Goal: Task Accomplishment & Management: Use online tool/utility

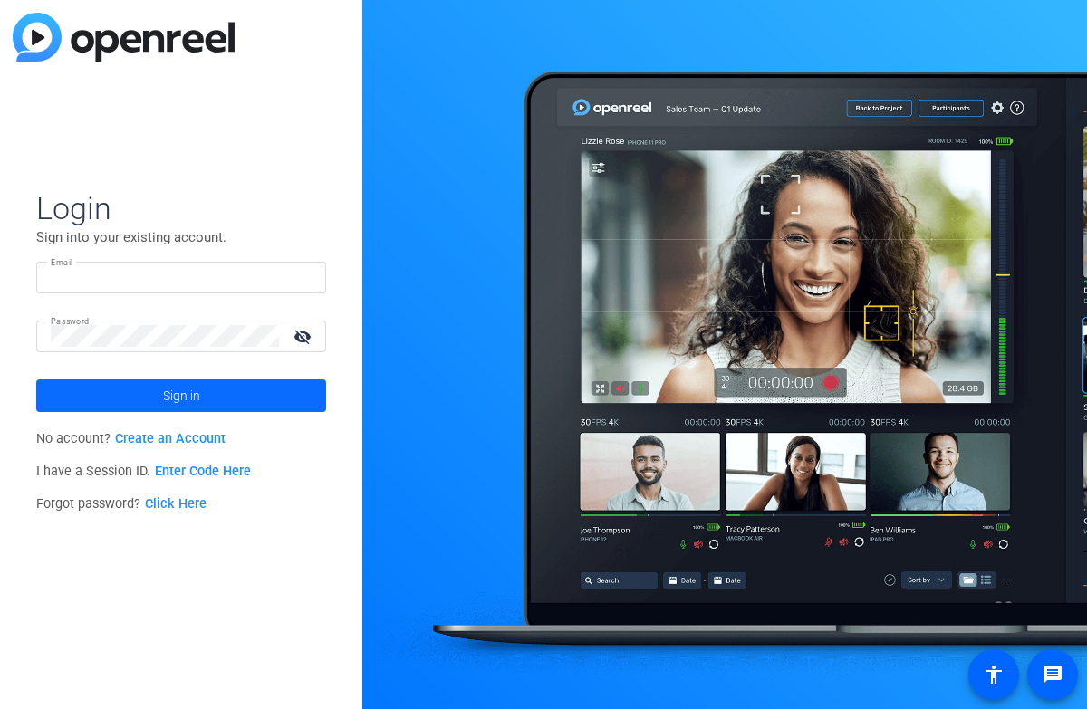
type input "jonathan_d_Williams@newyorklife.com"
click at [202, 400] on span at bounding box center [181, 395] width 290 height 43
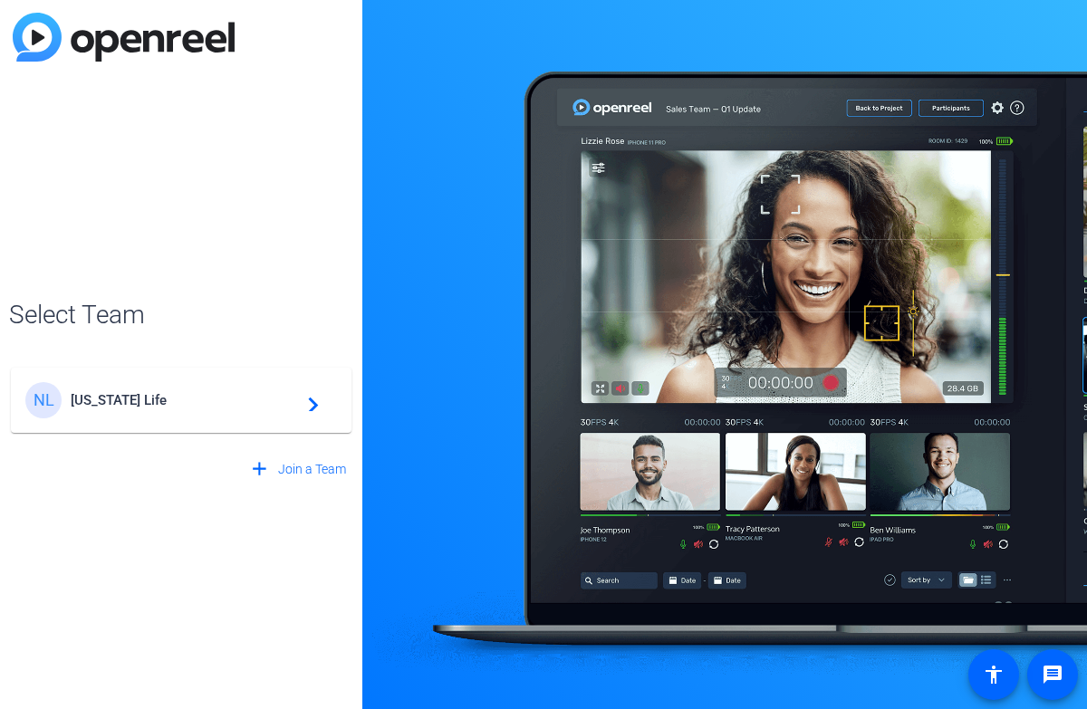
click at [202, 400] on span "New York Life" at bounding box center [184, 400] width 226 height 16
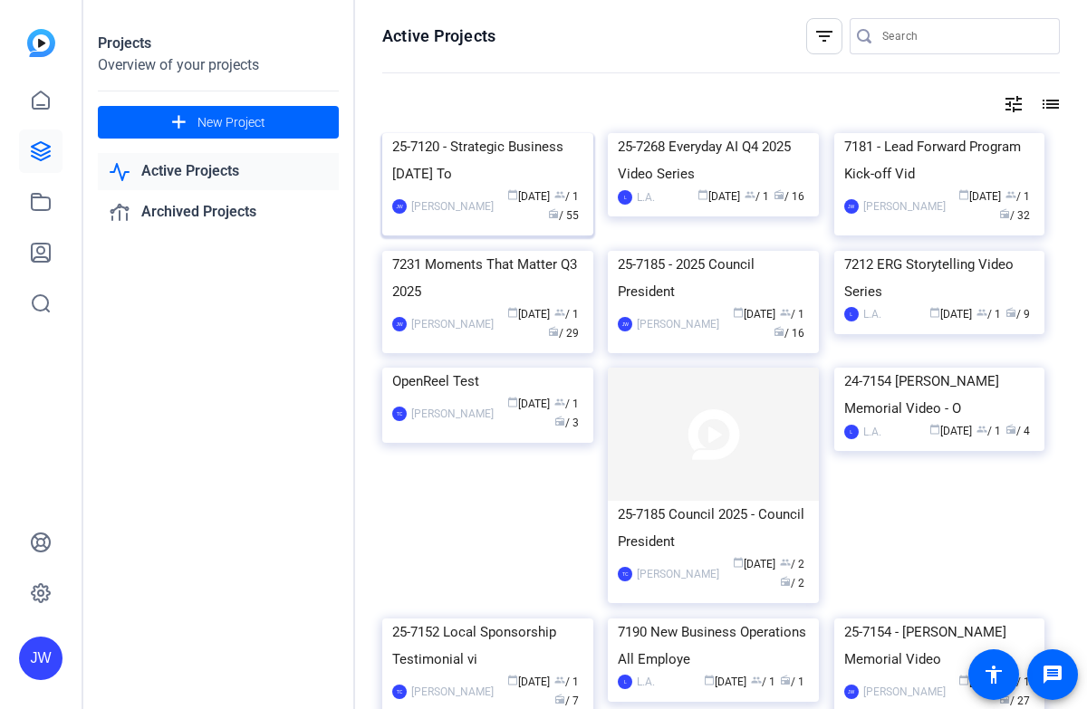
click at [439, 188] on div "25-7120 - Strategic Business Nov 2025 To" at bounding box center [487, 160] width 191 height 54
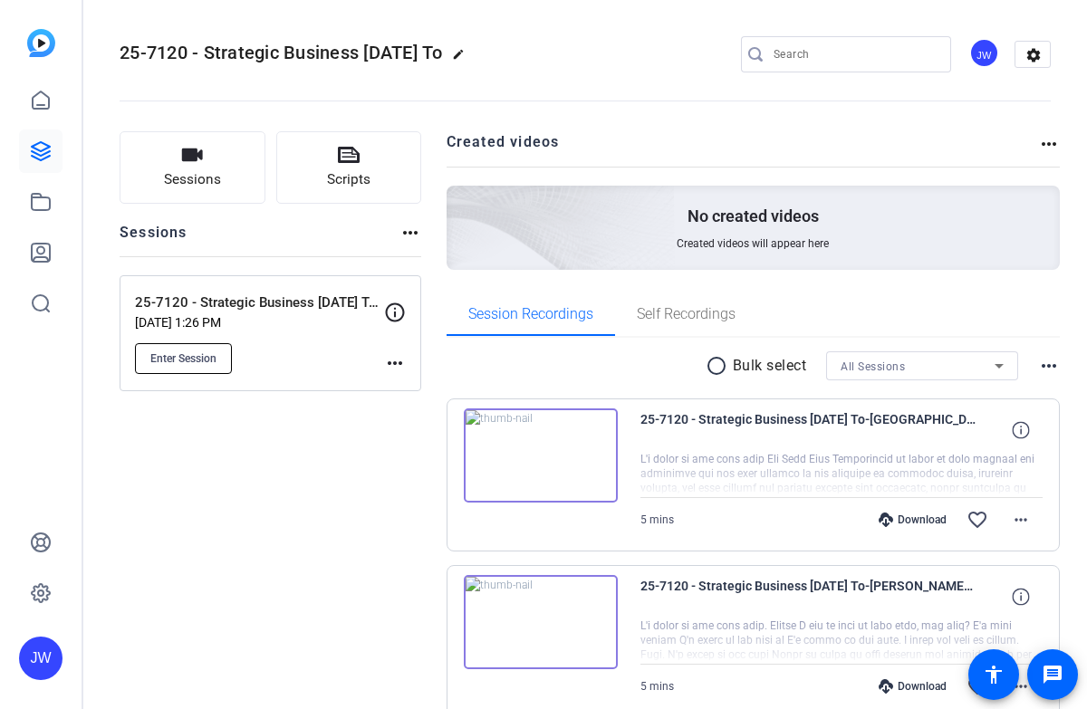
click at [197, 357] on span "Enter Session" at bounding box center [183, 359] width 66 height 14
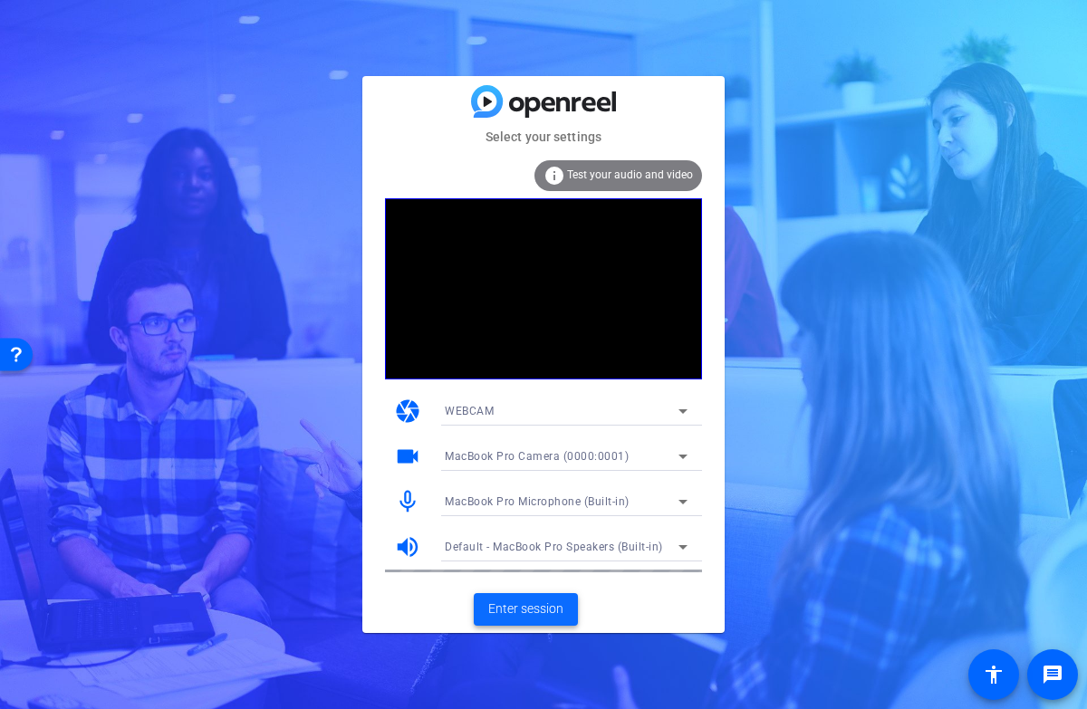
click at [535, 602] on span "Enter session" at bounding box center [525, 609] width 75 height 19
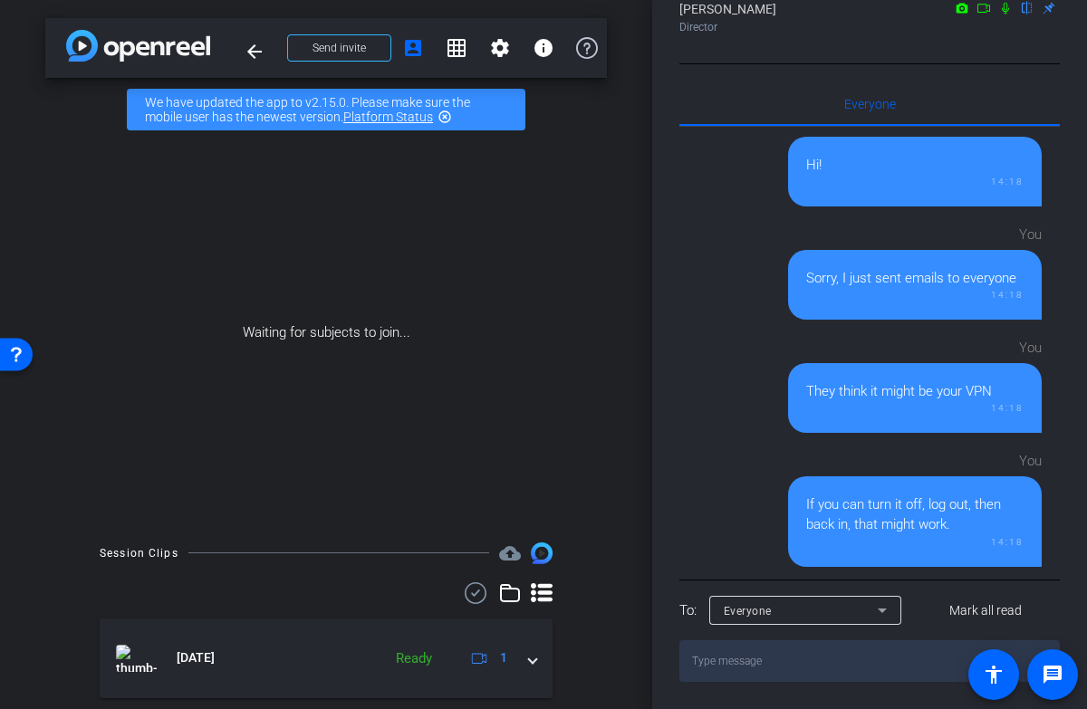
scroll to position [323, 0]
click at [984, 604] on span "Mark all read" at bounding box center [985, 611] width 72 height 19
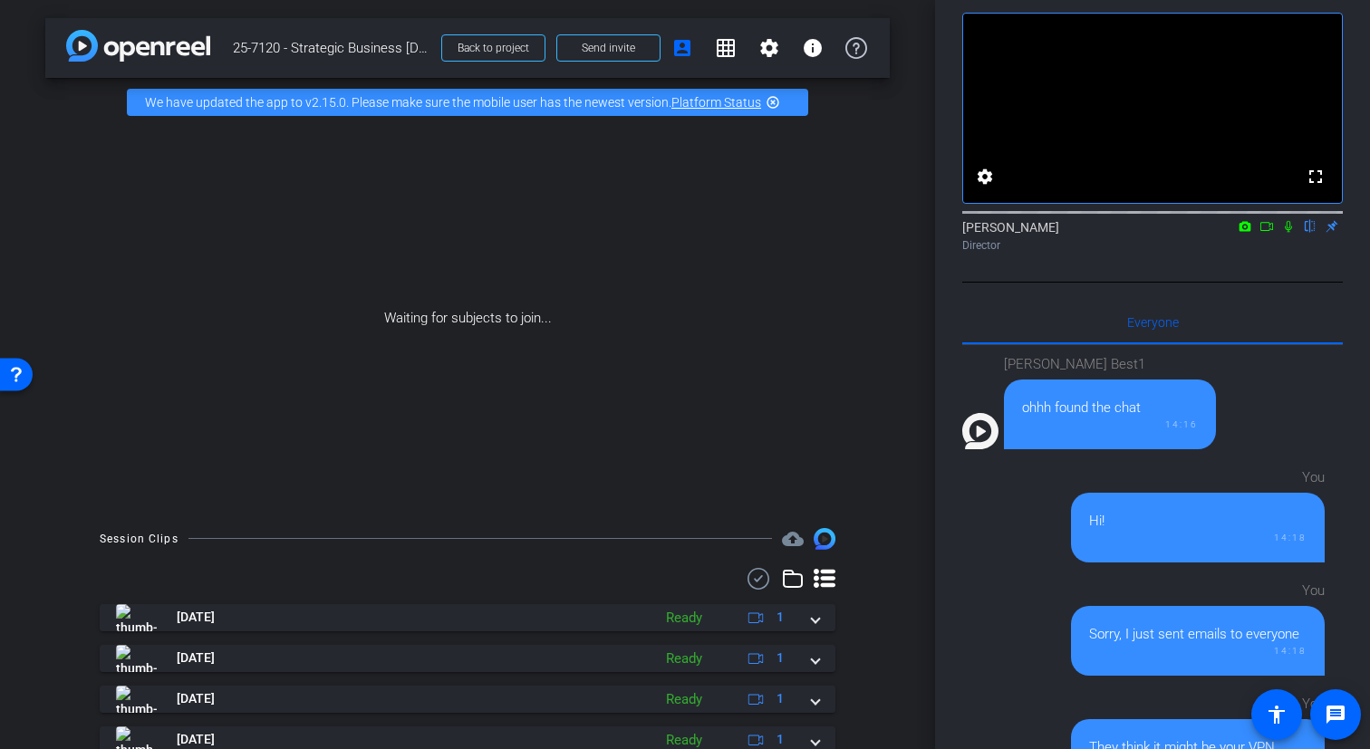
scroll to position [0, 0]
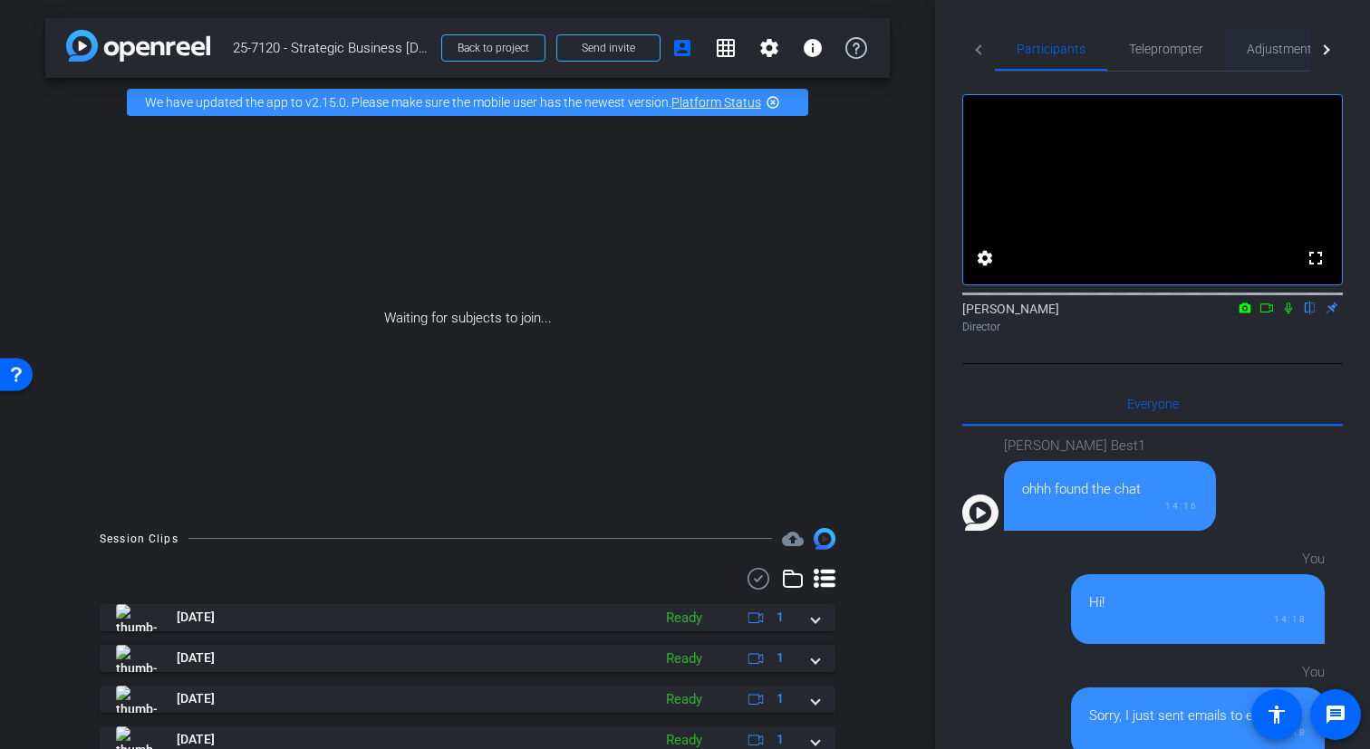
click at [1086, 51] on span "Adjustments" at bounding box center [1283, 49] width 72 height 13
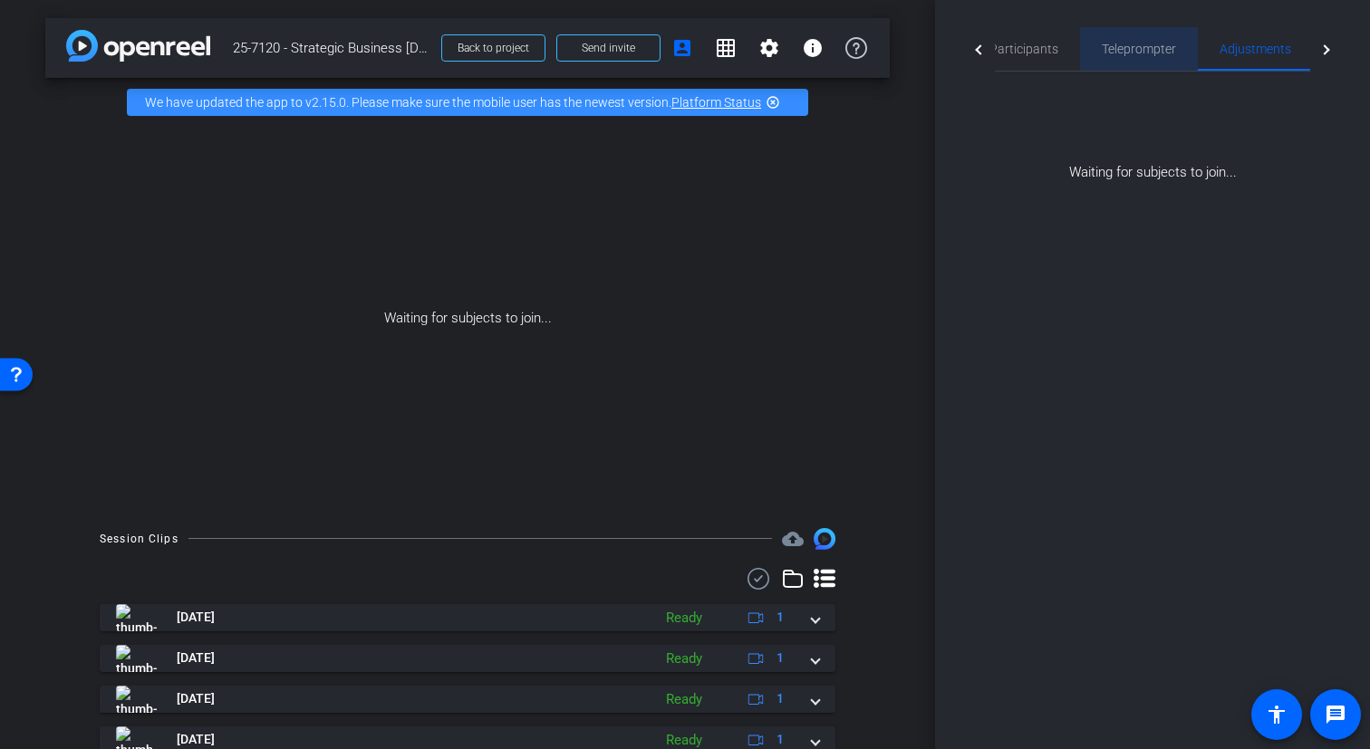
click at [1086, 52] on span "Teleprompter" at bounding box center [1139, 49] width 74 height 13
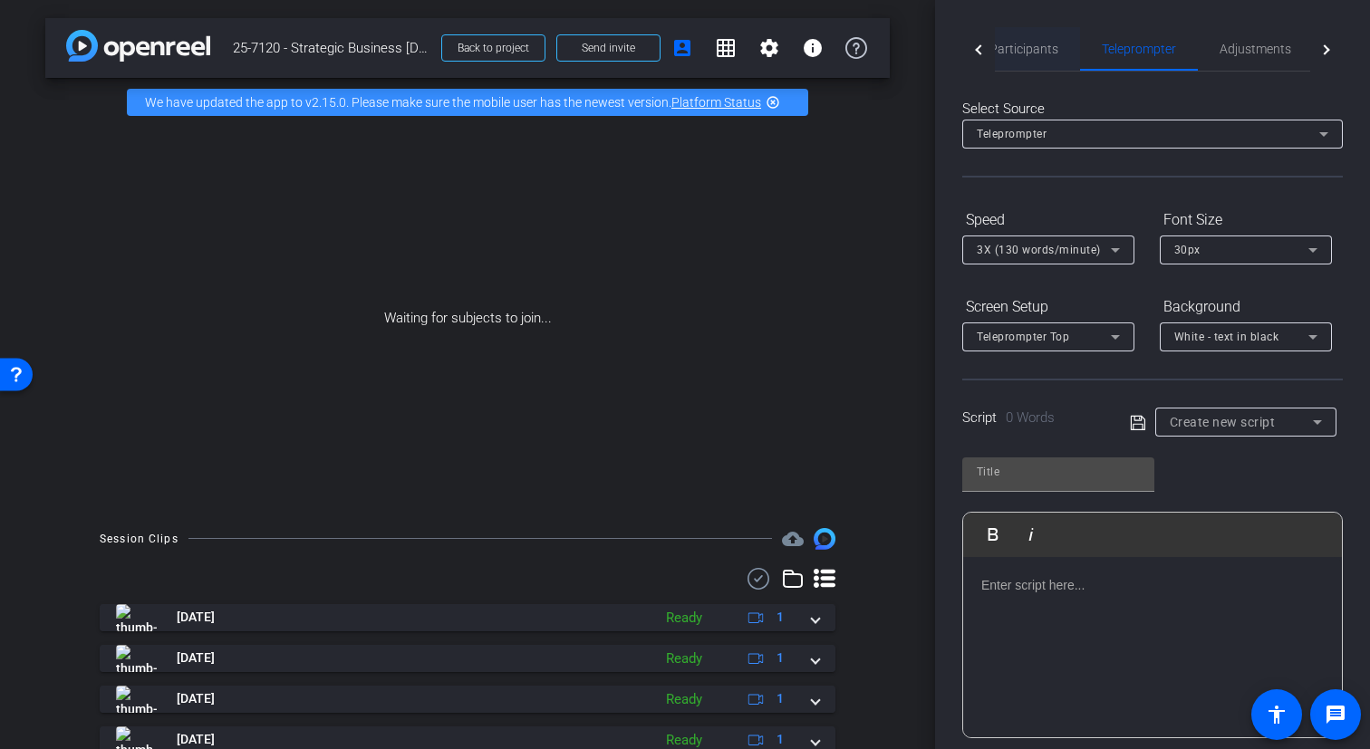
click at [1035, 50] on span "Participants" at bounding box center [1023, 49] width 69 height 13
